Goal: Check status: Check status

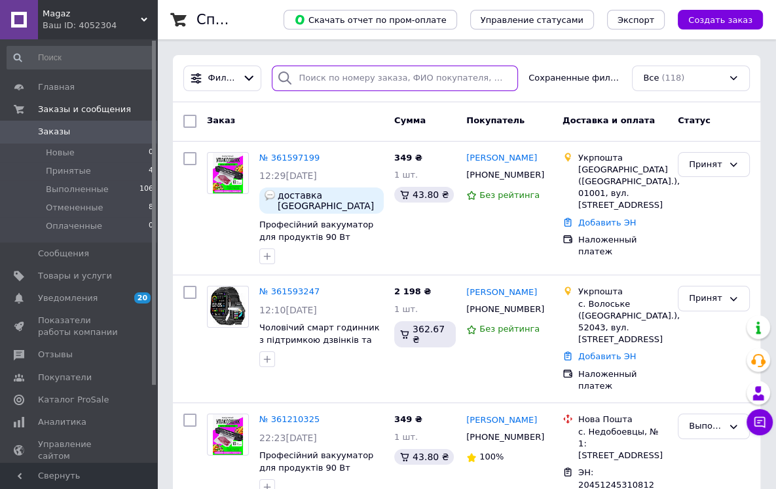
click at [350, 74] on input "search" at bounding box center [395, 78] width 246 height 26
paste input "360905741"
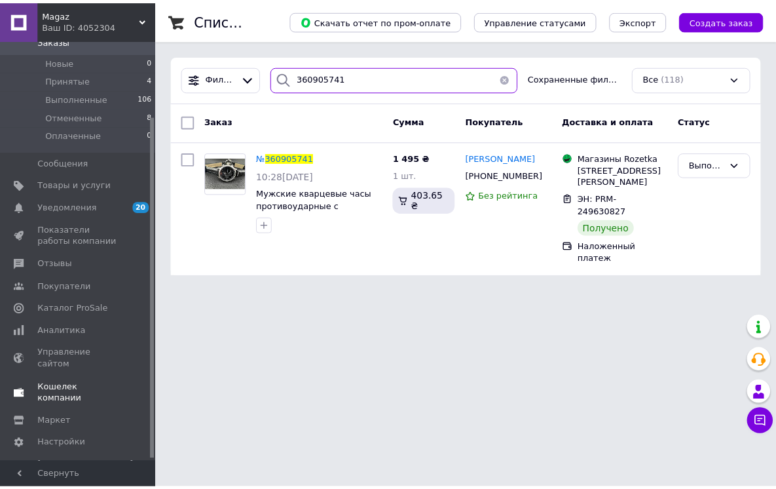
scroll to position [94, 0]
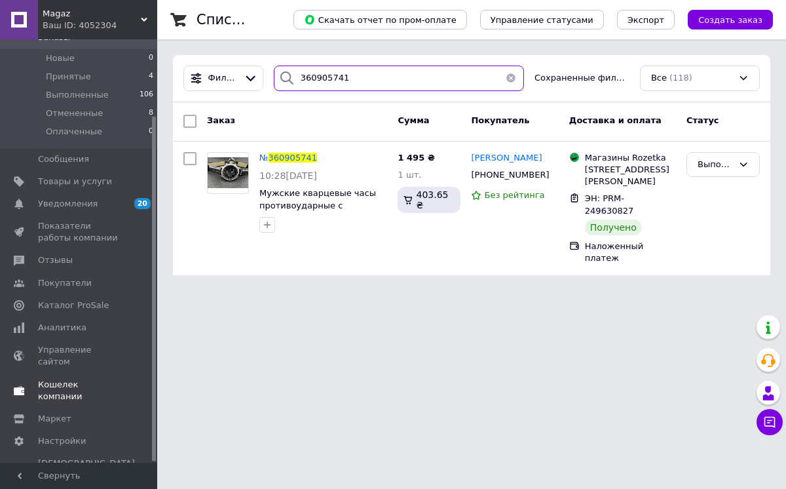
type input "360905741"
click at [92, 378] on span "Кошелек компании" at bounding box center [79, 390] width 83 height 24
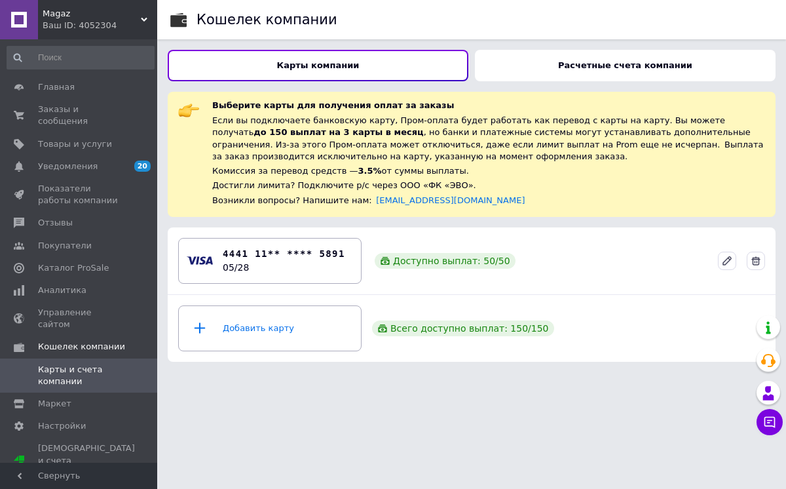
click at [604, 65] on b "Расчетные счета компании" at bounding box center [625, 65] width 134 height 10
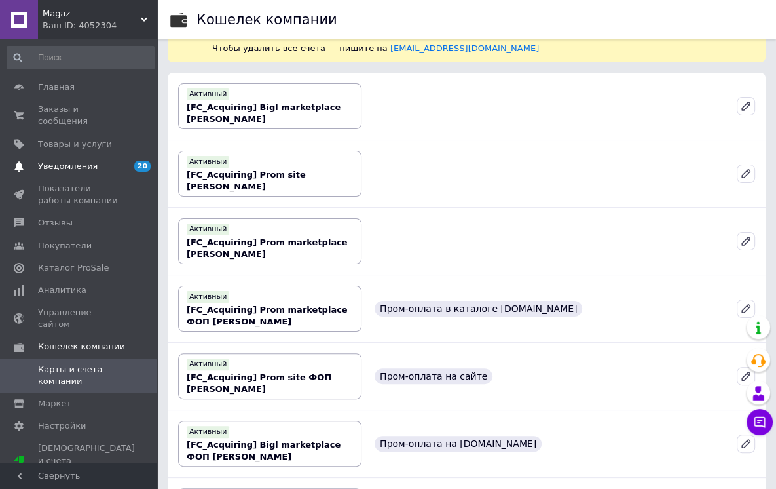
scroll to position [135, 0]
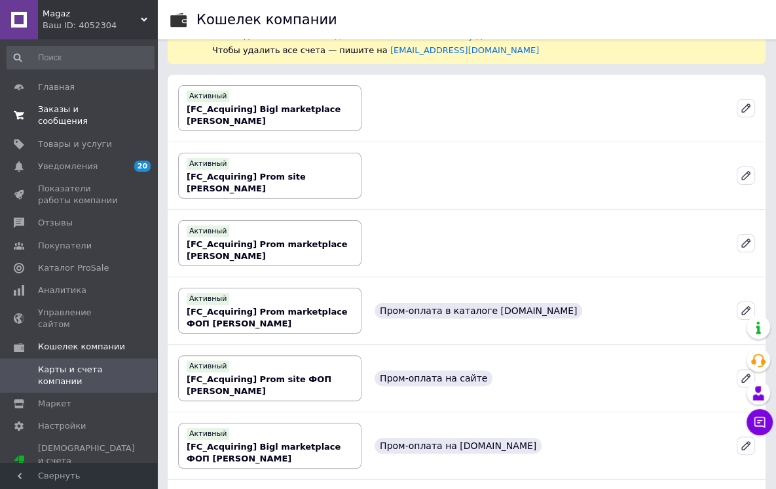
click at [110, 113] on span "Заказы и сообщения" at bounding box center [79, 115] width 83 height 24
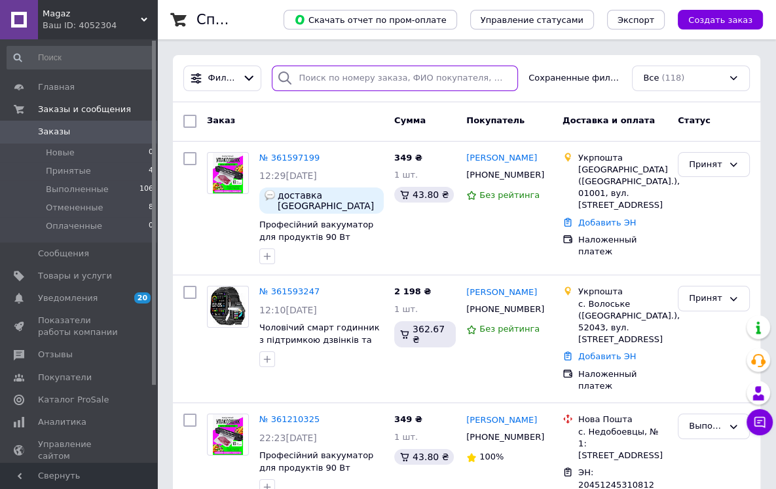
click at [369, 83] on input "search" at bounding box center [395, 78] width 246 height 26
paste input "360905741"
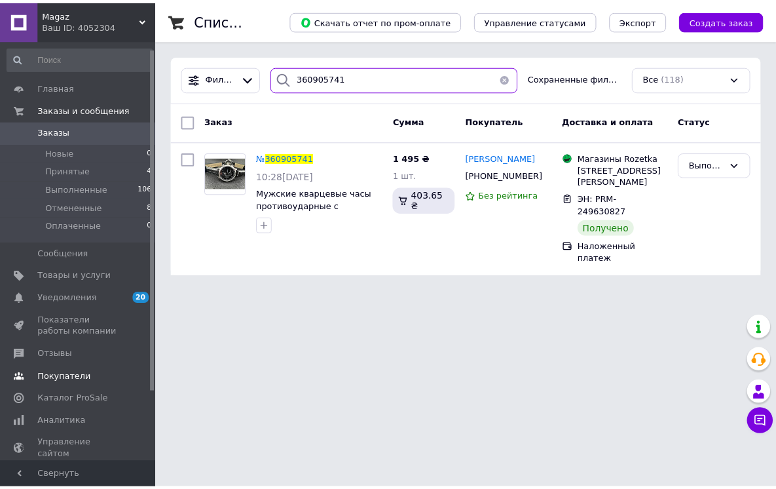
scroll to position [94, 0]
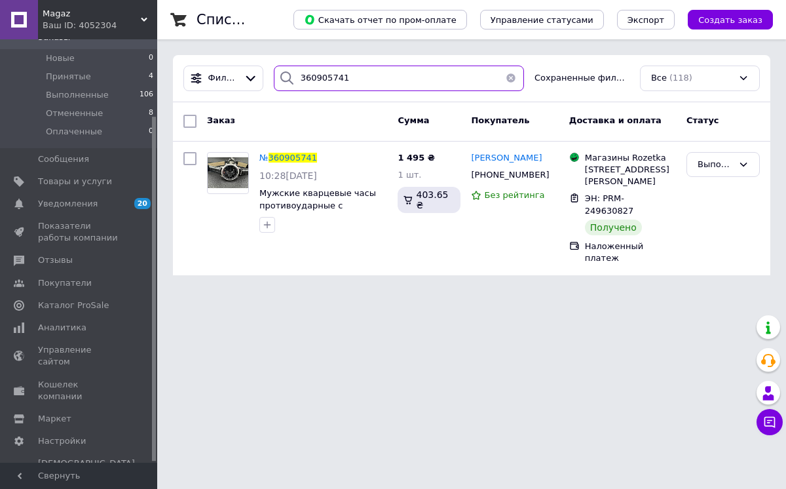
type input "360905741"
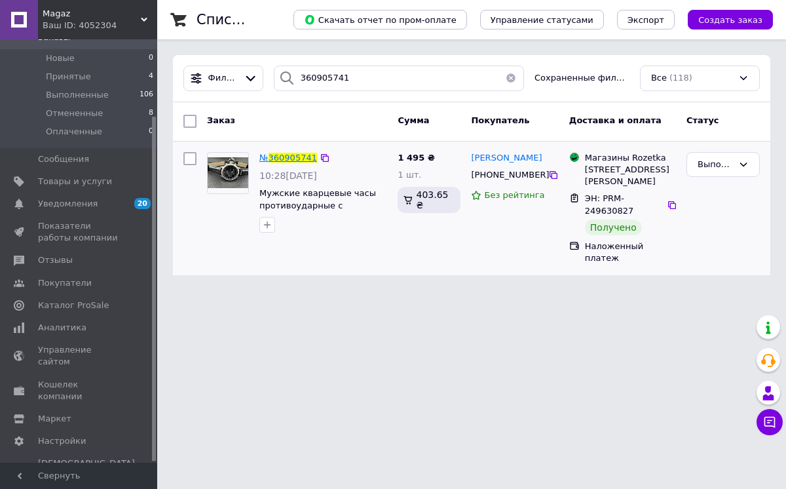
click at [283, 155] on span "360905741" at bounding box center [292, 158] width 48 height 10
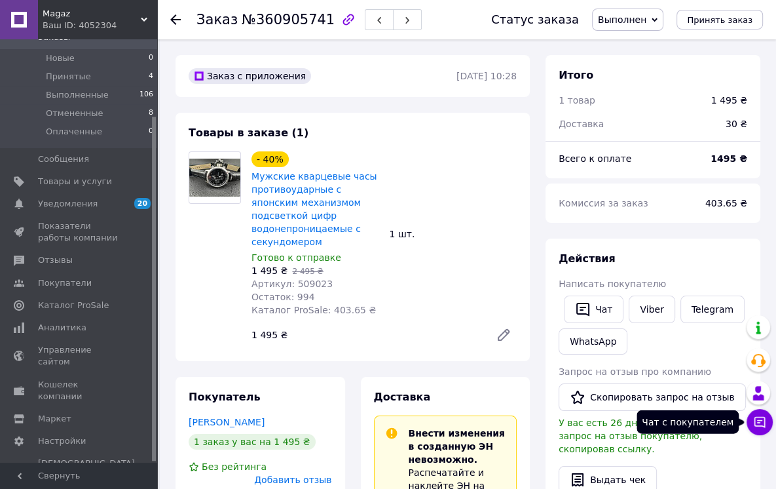
click at [753, 424] on icon at bounding box center [759, 421] width 13 height 13
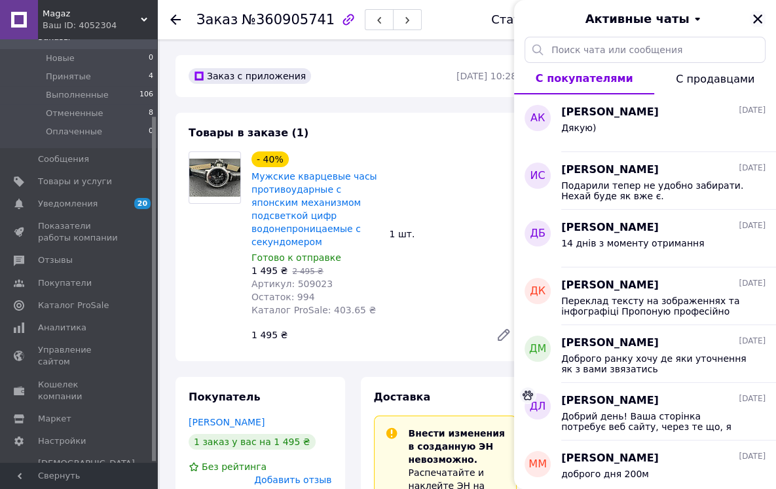
click at [752, 18] on icon "Закрыть" at bounding box center [758, 19] width 12 height 12
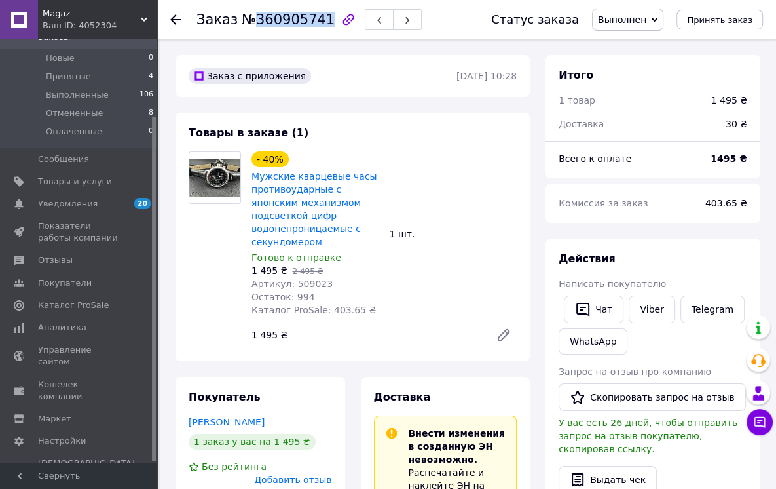
drag, startPoint x: 249, startPoint y: 24, endPoint x: 315, endPoint y: 24, distance: 66.1
click at [315, 24] on span "№360905741" at bounding box center [288, 20] width 93 height 16
copy span "360905741"
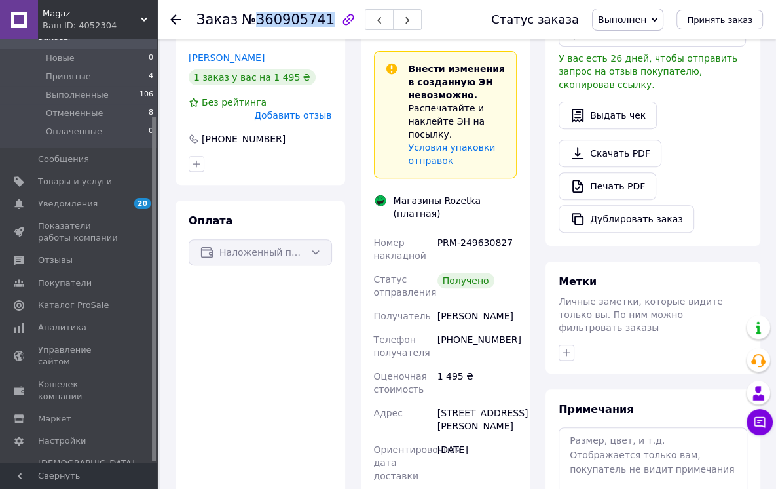
scroll to position [377, 0]
